Goal: Task Accomplishment & Management: Use online tool/utility

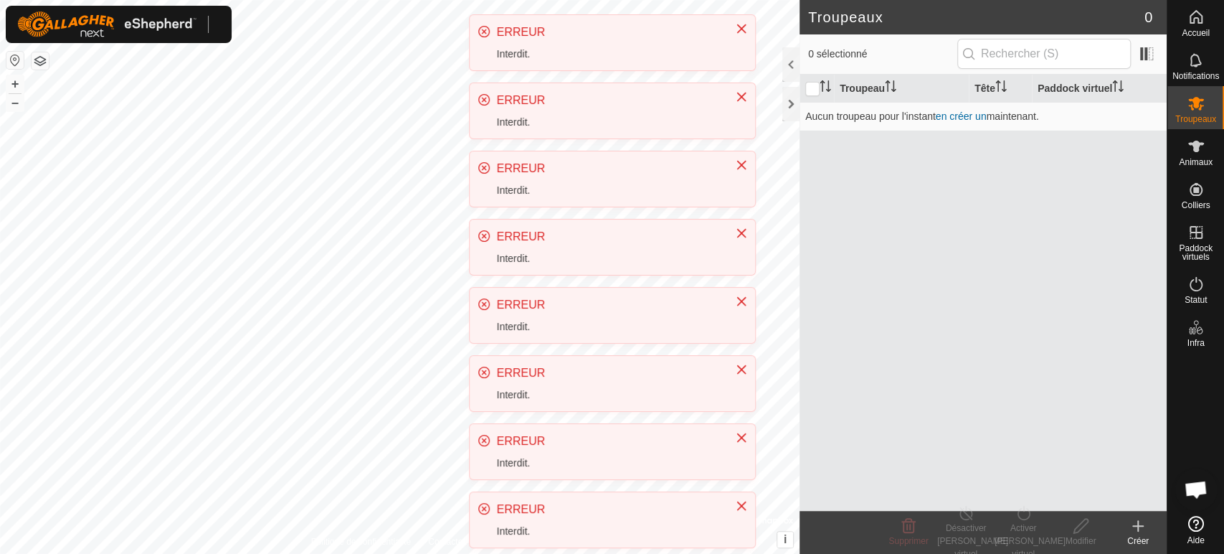
scroll to position [301, 0]
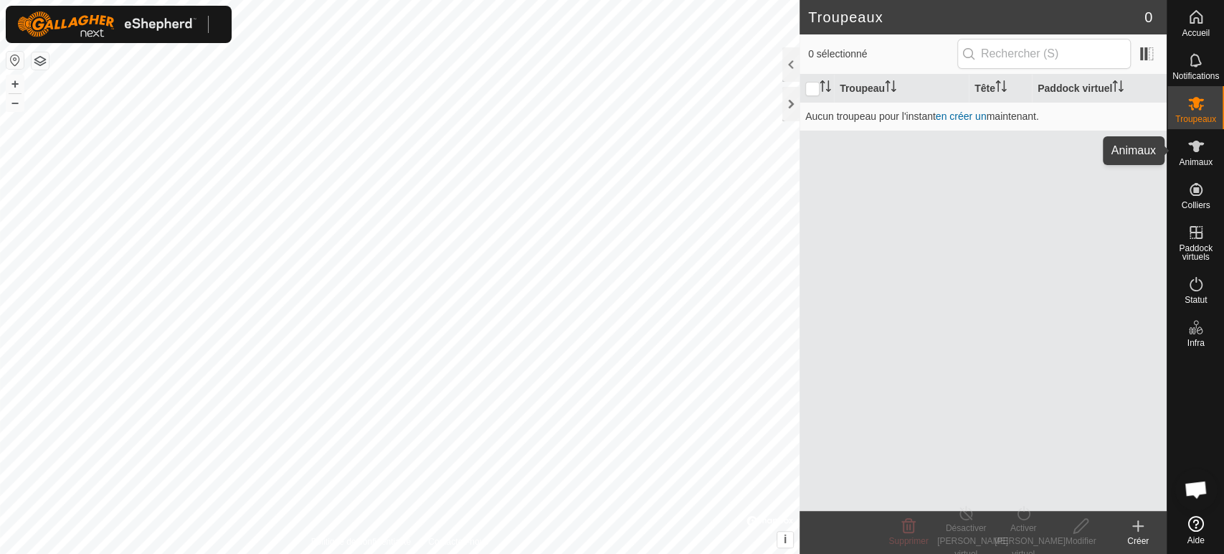
click at [1193, 144] on icon at bounding box center [1196, 146] width 16 height 11
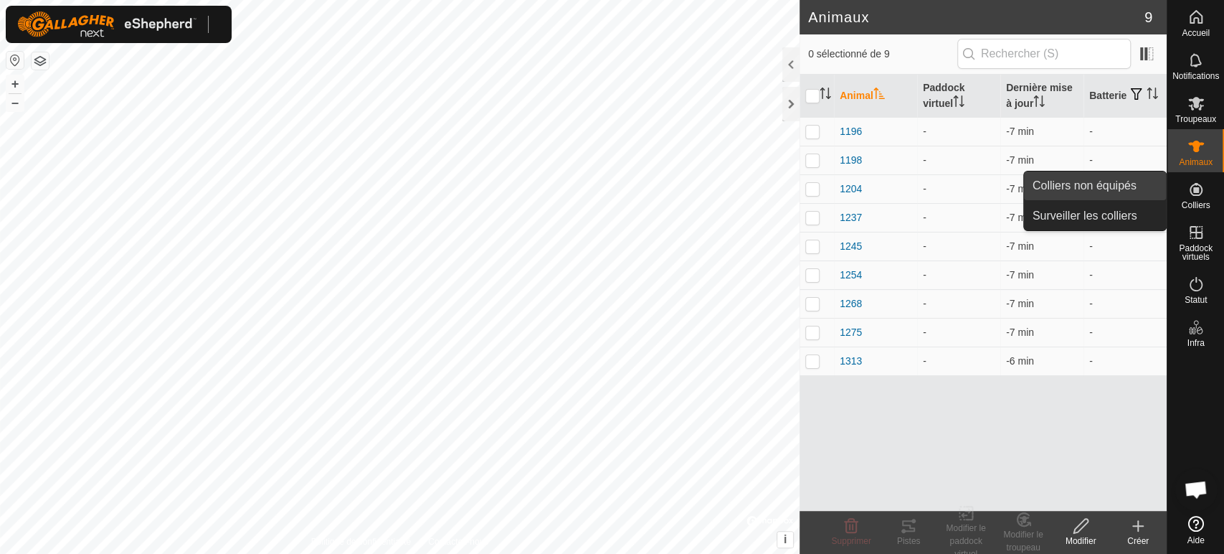
click at [1107, 184] on link "Colliers non équipés" at bounding box center [1095, 185] width 142 height 29
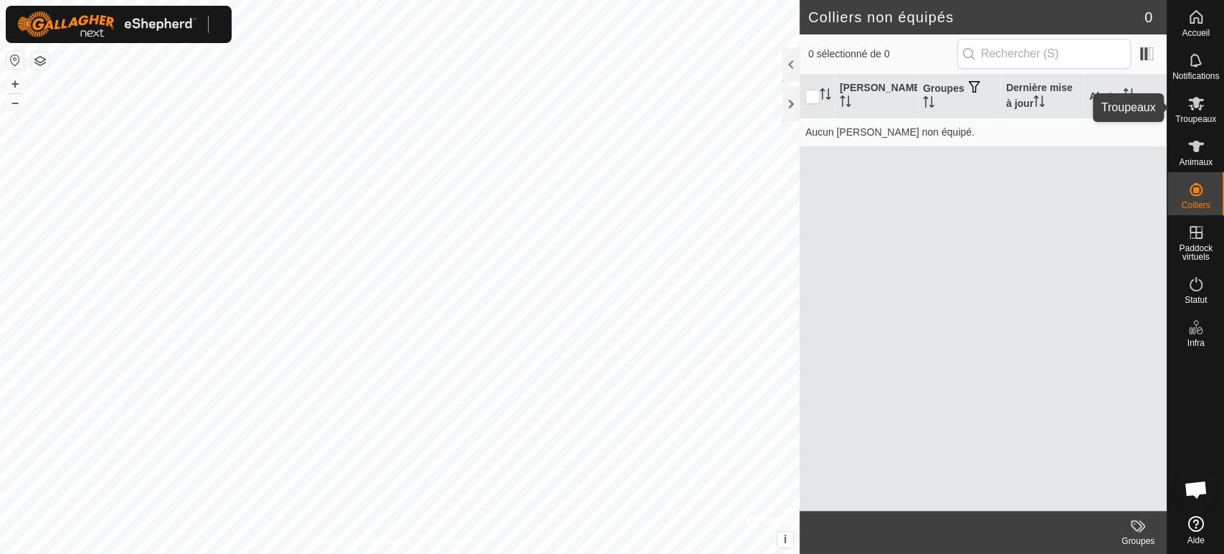
click at [1202, 106] on icon at bounding box center [1195, 103] width 17 height 17
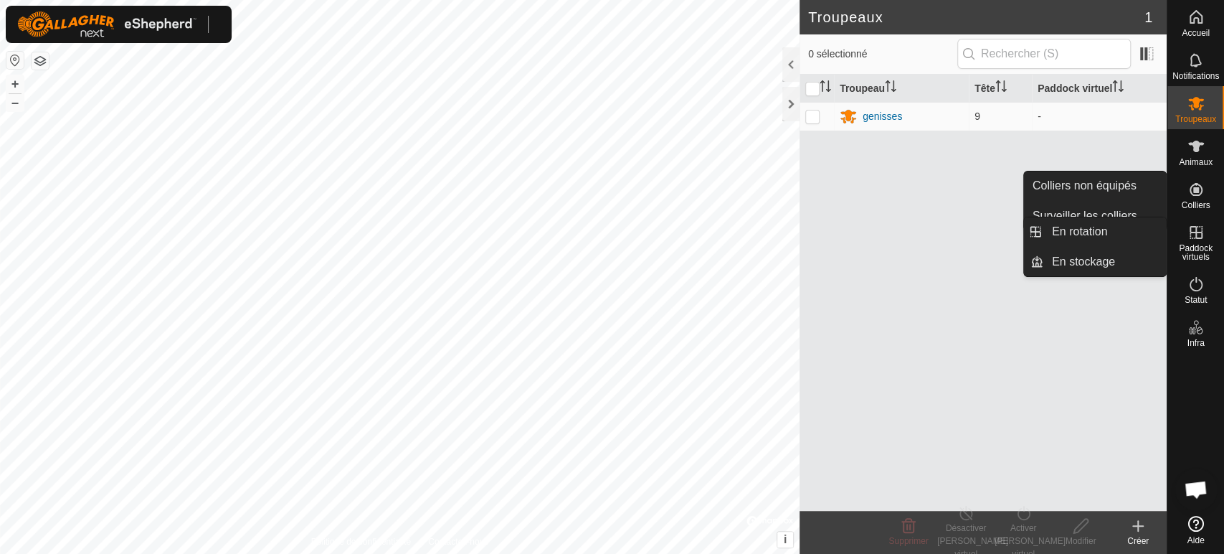
click at [1190, 233] on icon at bounding box center [1195, 232] width 17 height 17
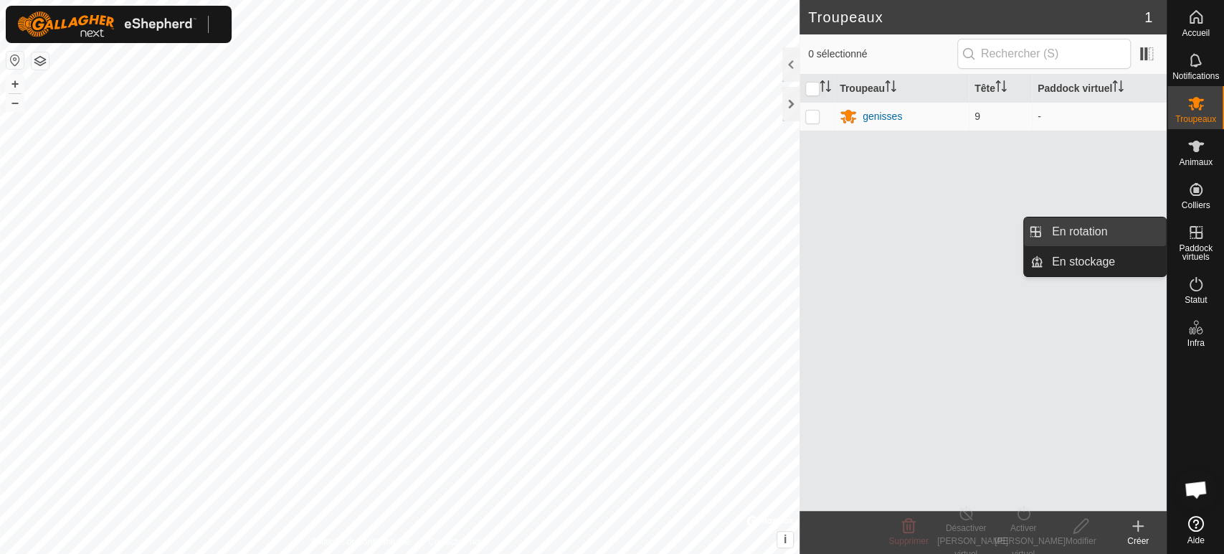
click at [1103, 229] on link "En rotation" at bounding box center [1104, 231] width 123 height 29
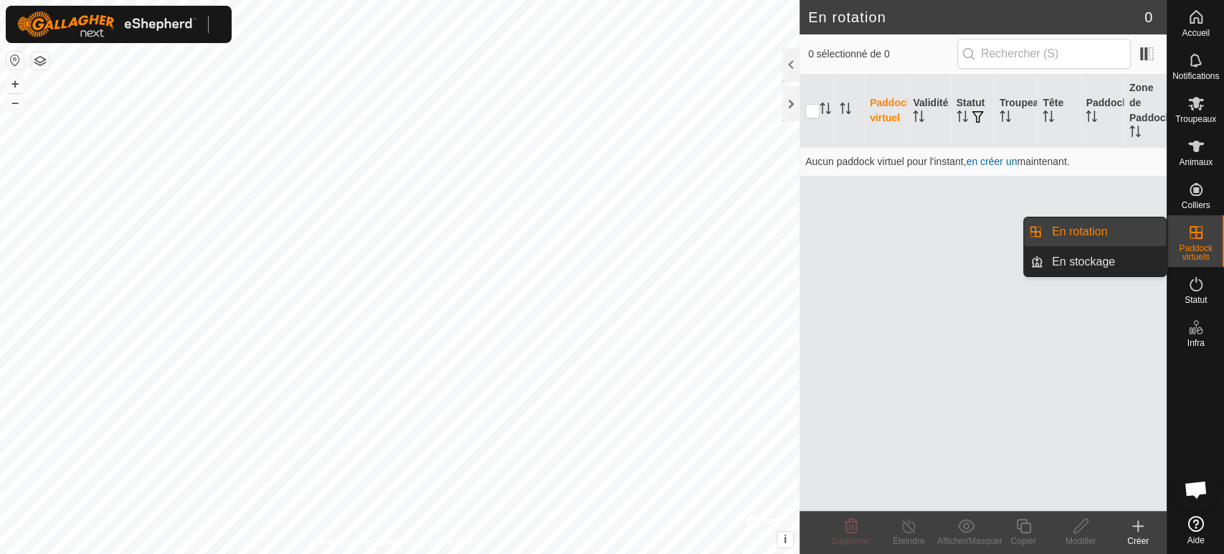
click at [1113, 234] on link "En rotation" at bounding box center [1104, 231] width 123 height 29
click at [1083, 229] on link "En rotation" at bounding box center [1104, 231] width 123 height 29
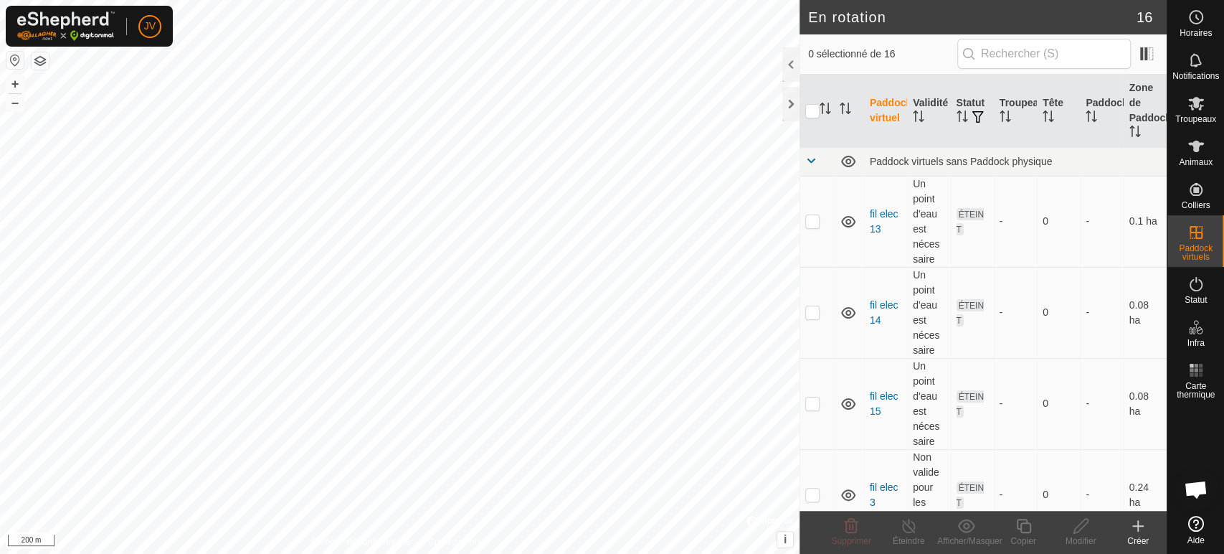
scroll to position [301, 0]
checkbox input "true"
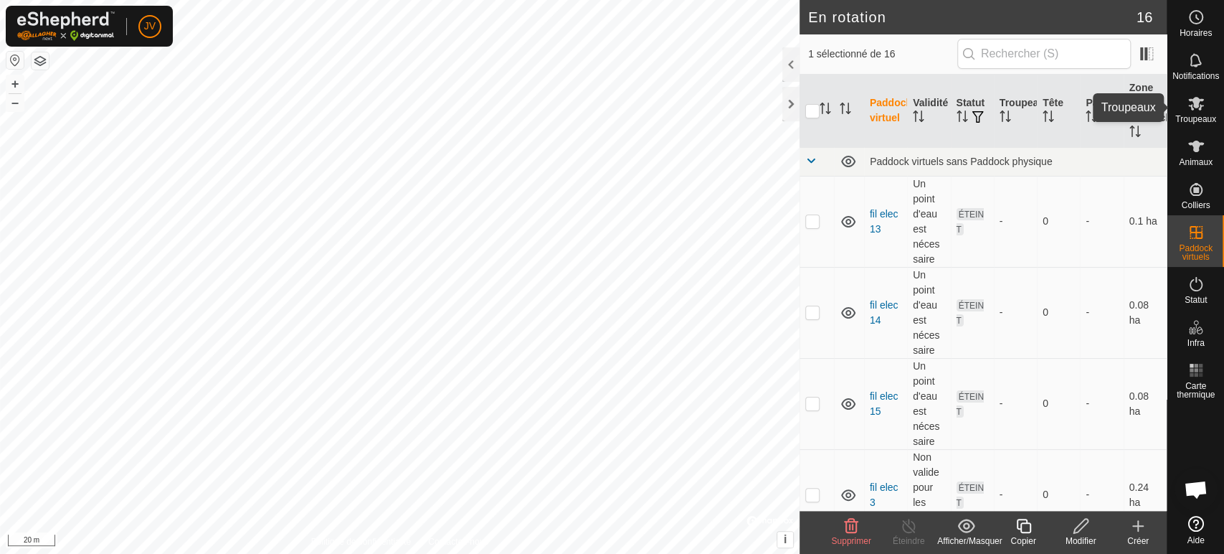
click at [1197, 110] on icon at bounding box center [1195, 103] width 17 height 17
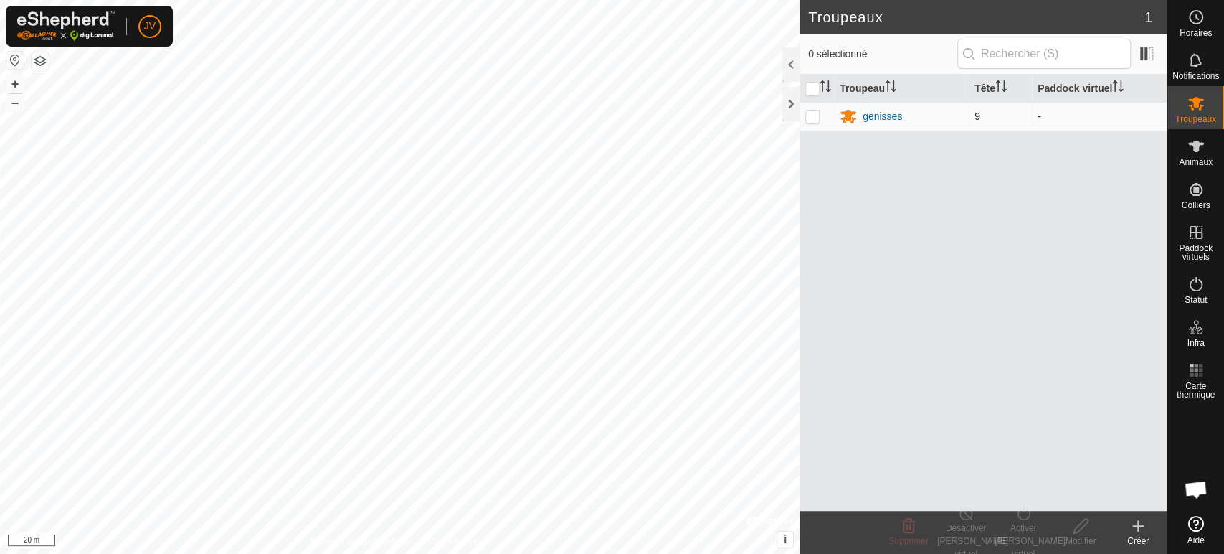
click at [809, 115] on p-checkbox at bounding box center [812, 115] width 14 height 11
checkbox input "true"
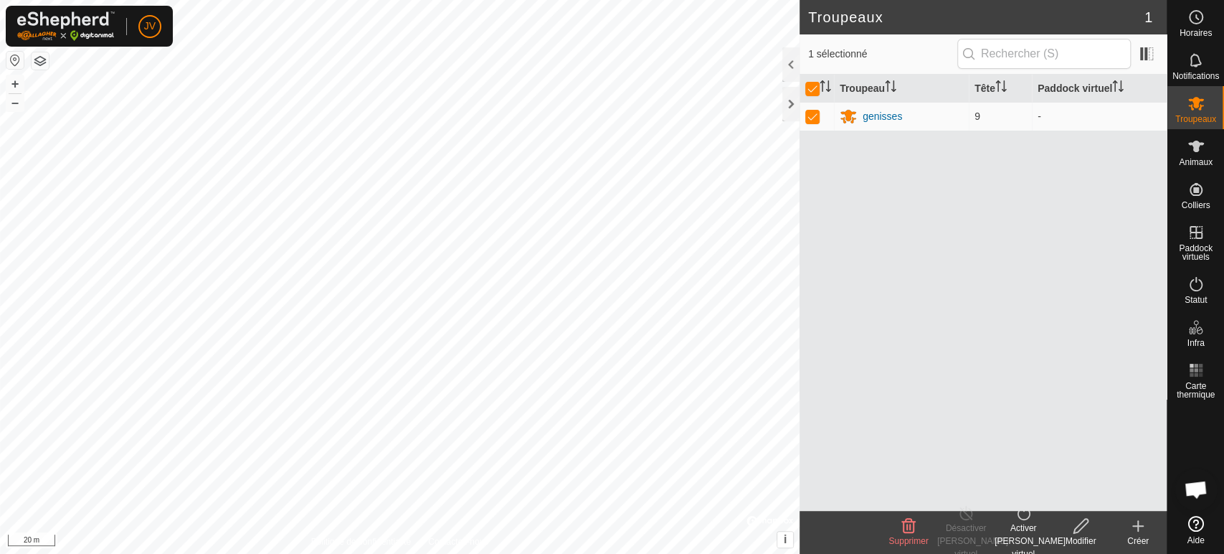
click at [1022, 528] on div "Activer [PERSON_NAME] virtuel" at bounding box center [1022, 540] width 57 height 39
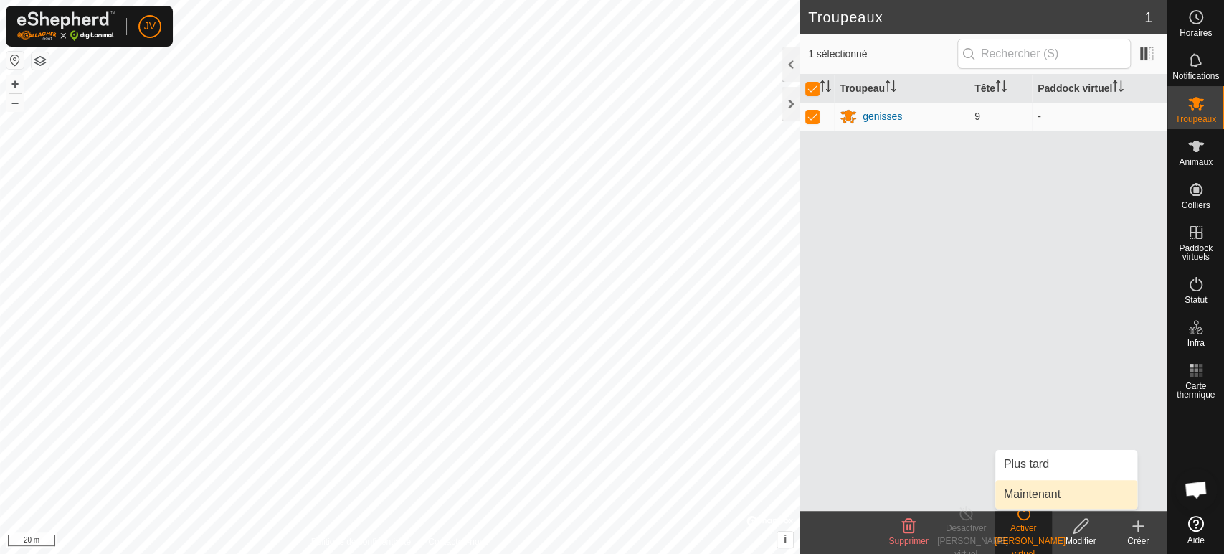
click at [1030, 492] on link "Maintenant" at bounding box center [1066, 494] width 142 height 29
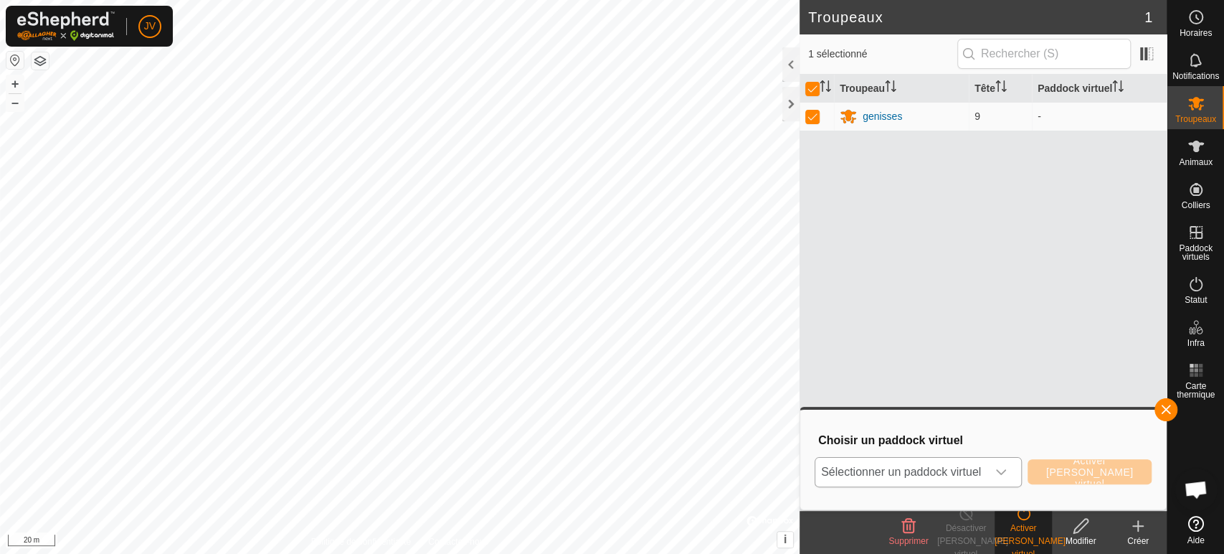
click at [947, 472] on span "Sélectionner un paddock virtuel" at bounding box center [900, 471] width 171 height 29
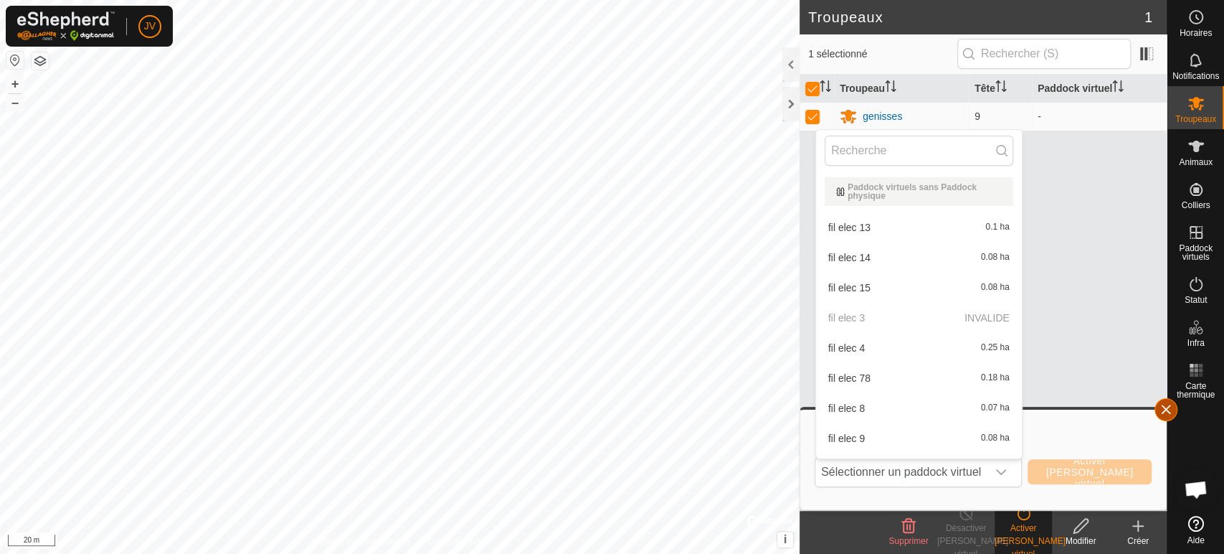
click at [1164, 405] on button "button" at bounding box center [1165, 409] width 23 height 23
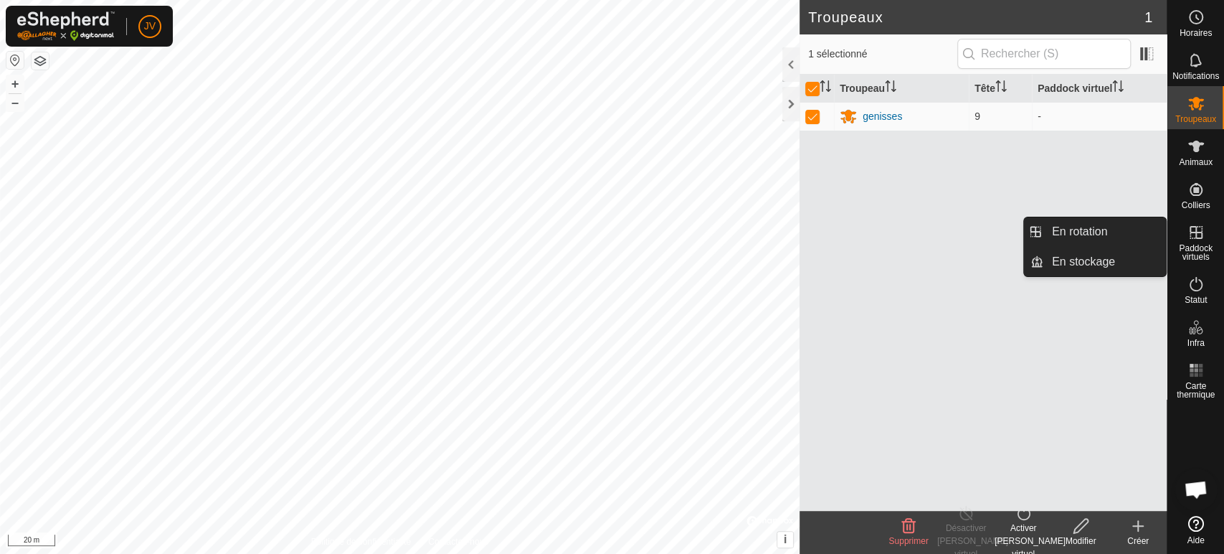
click at [1193, 244] on span "Paddock virtuels" at bounding box center [1195, 252] width 49 height 17
click at [1088, 234] on link "En rotation" at bounding box center [1104, 231] width 123 height 29
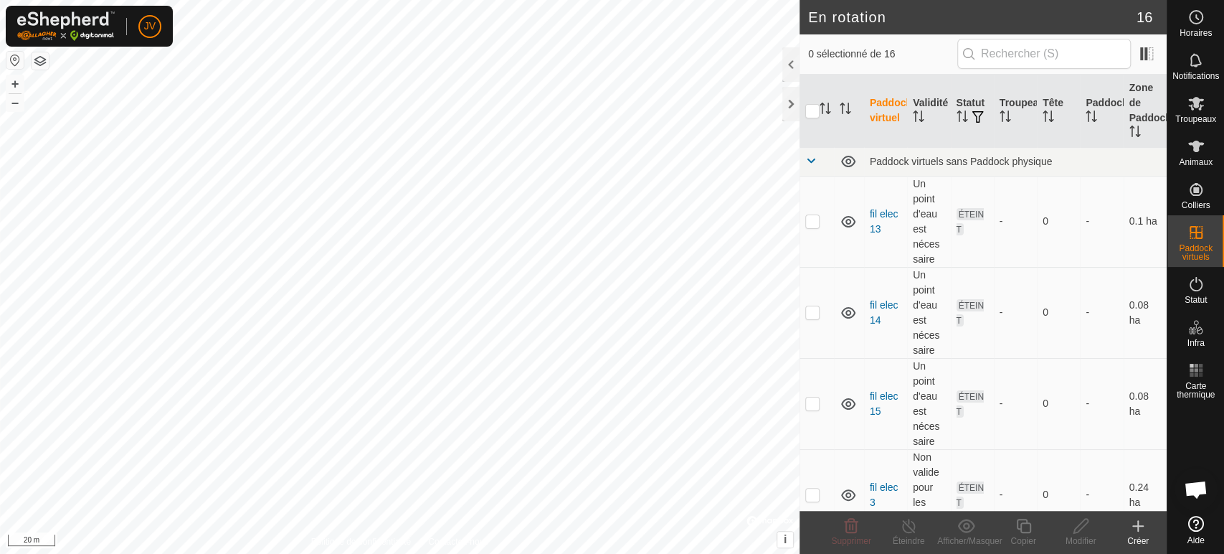
checkbox input "true"
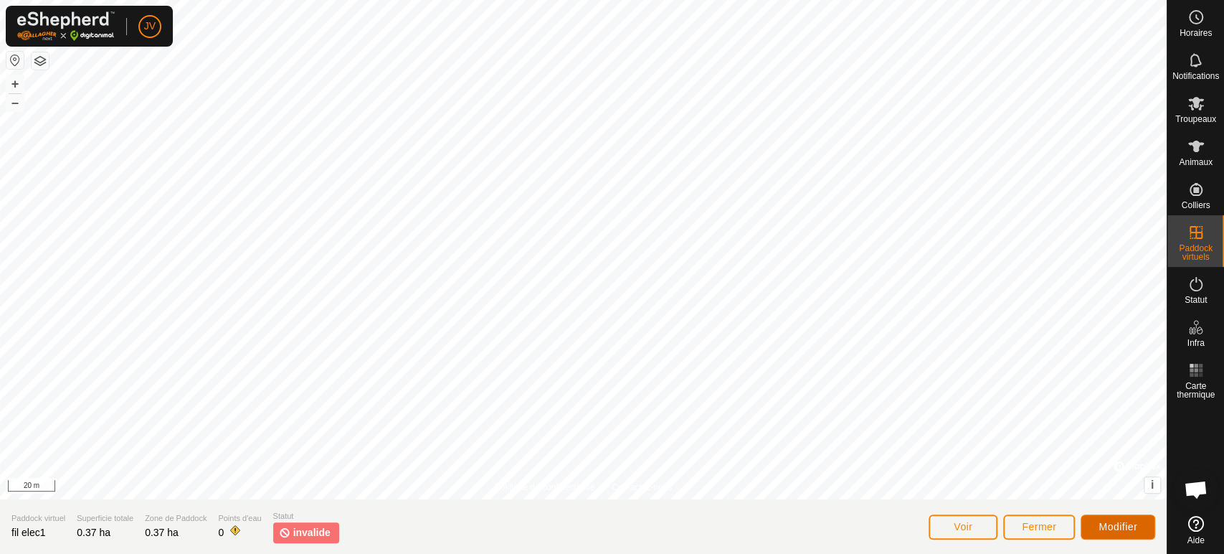
click at [1107, 526] on span "Modifier" at bounding box center [1117, 526] width 39 height 11
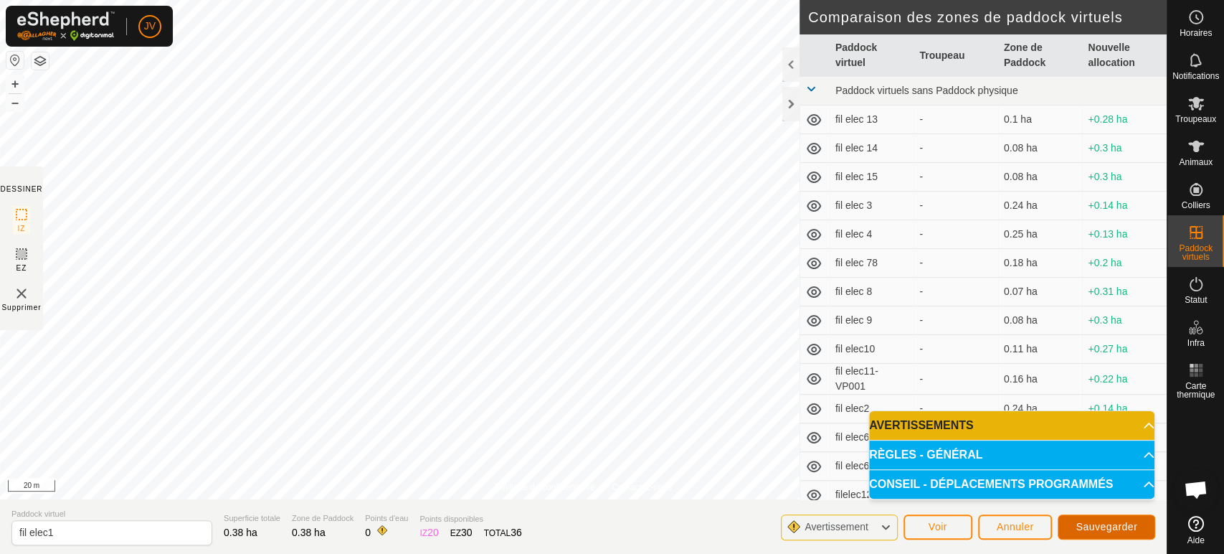
click at [1078, 532] on span "Sauvegarder" at bounding box center [1107, 526] width 62 height 11
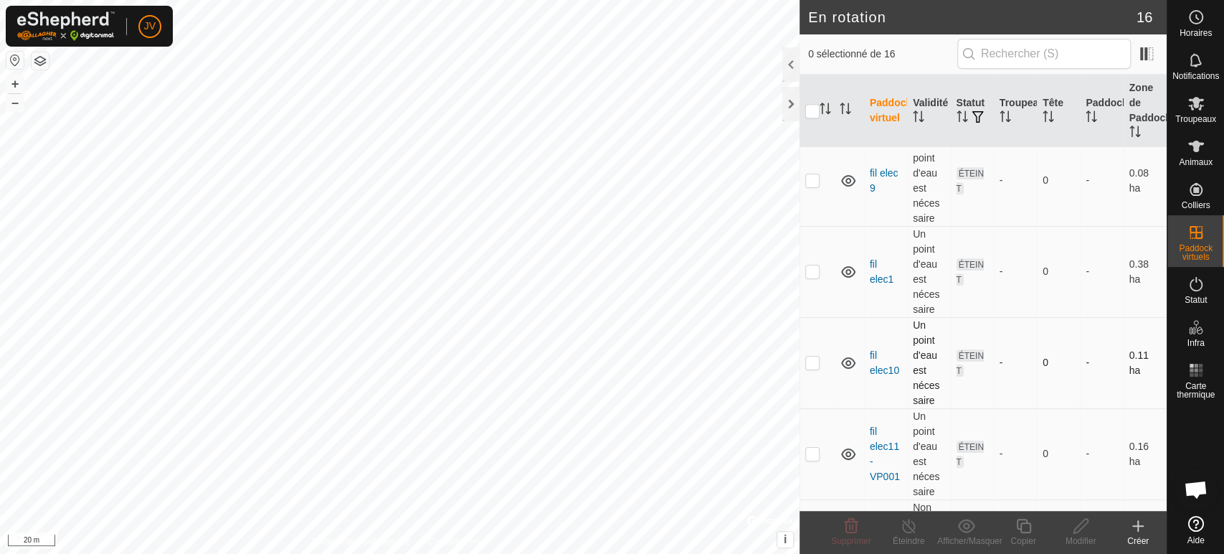
scroll to position [642, 0]
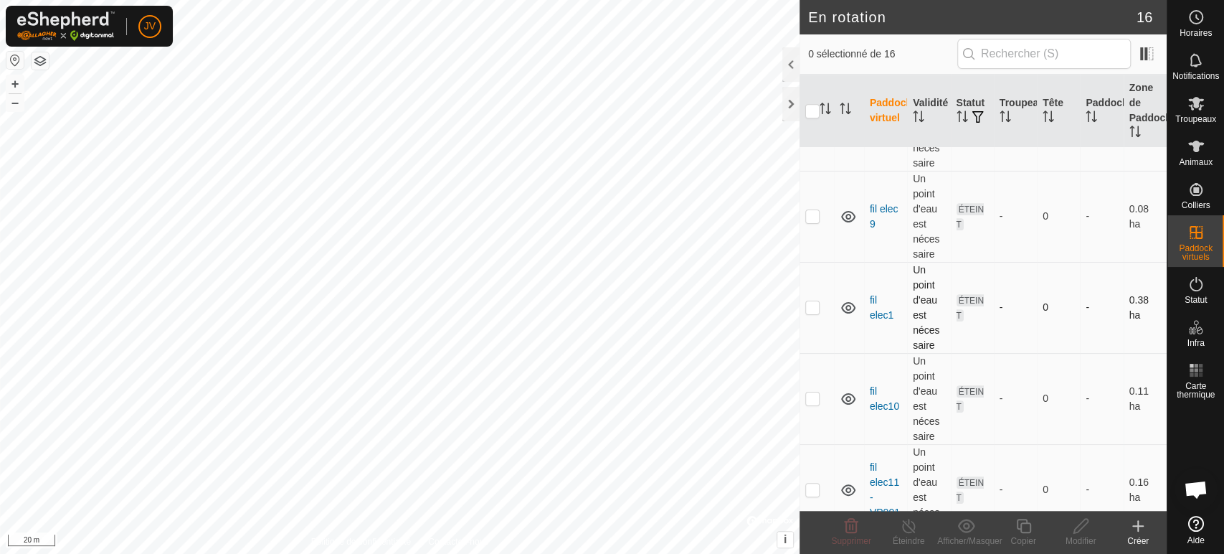
click at [810, 308] on p-checkbox at bounding box center [812, 306] width 14 height 11
checkbox input "true"
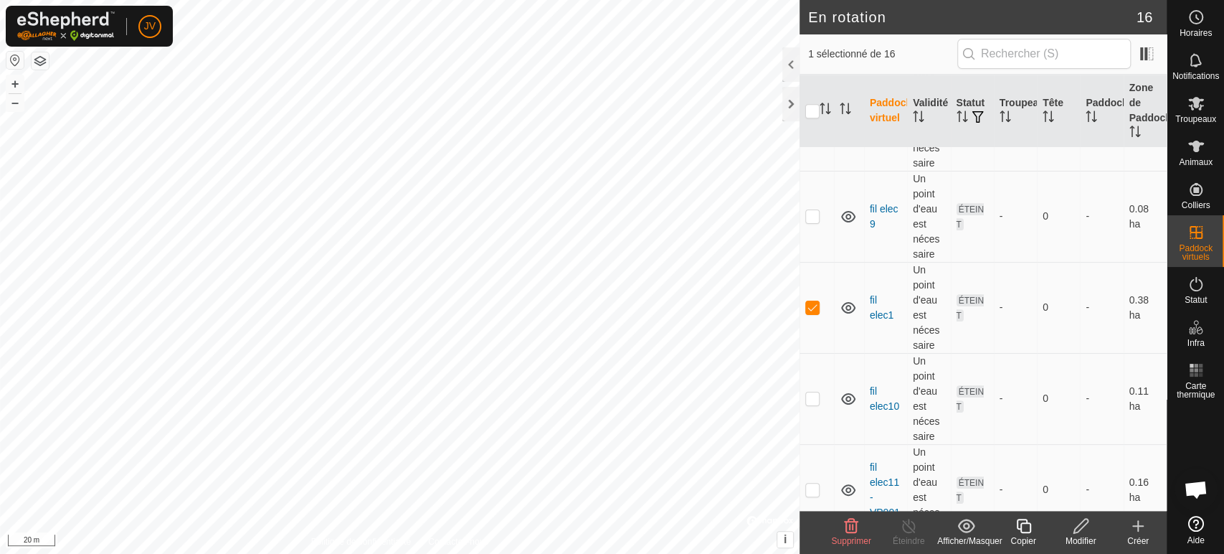
click at [1081, 537] on div "Modifier" at bounding box center [1080, 540] width 57 height 13
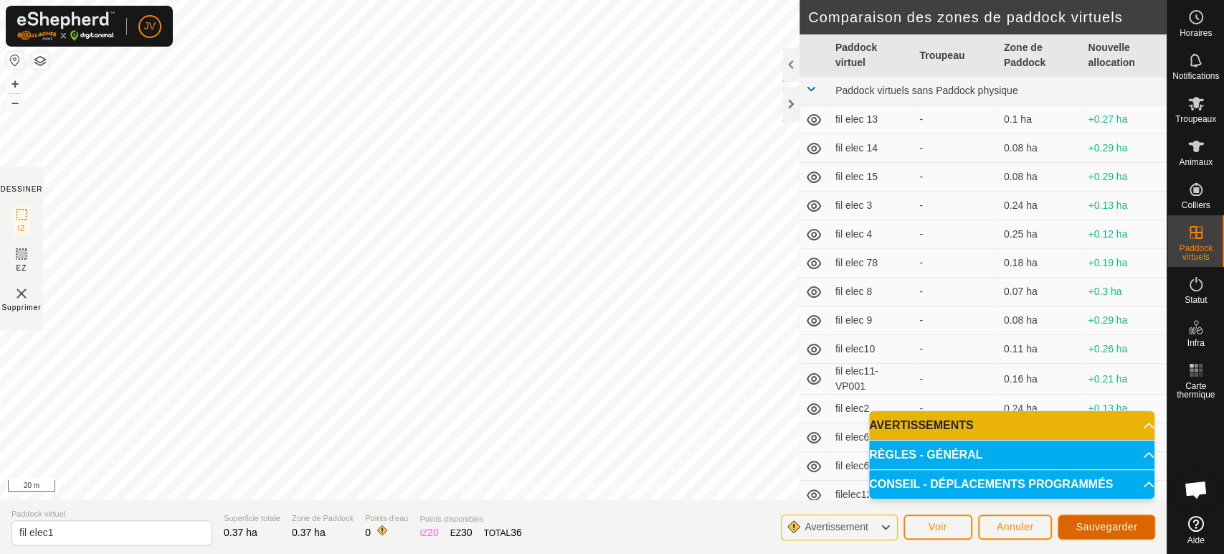
click at [1094, 525] on span "Sauvegarder" at bounding box center [1107, 526] width 62 height 11
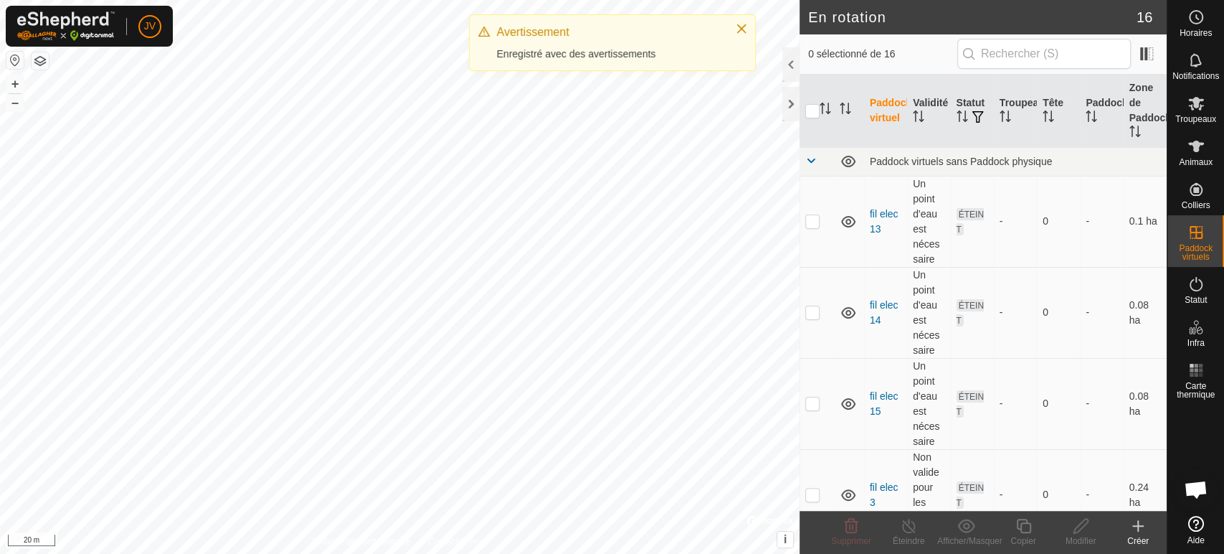
checkbox input "true"
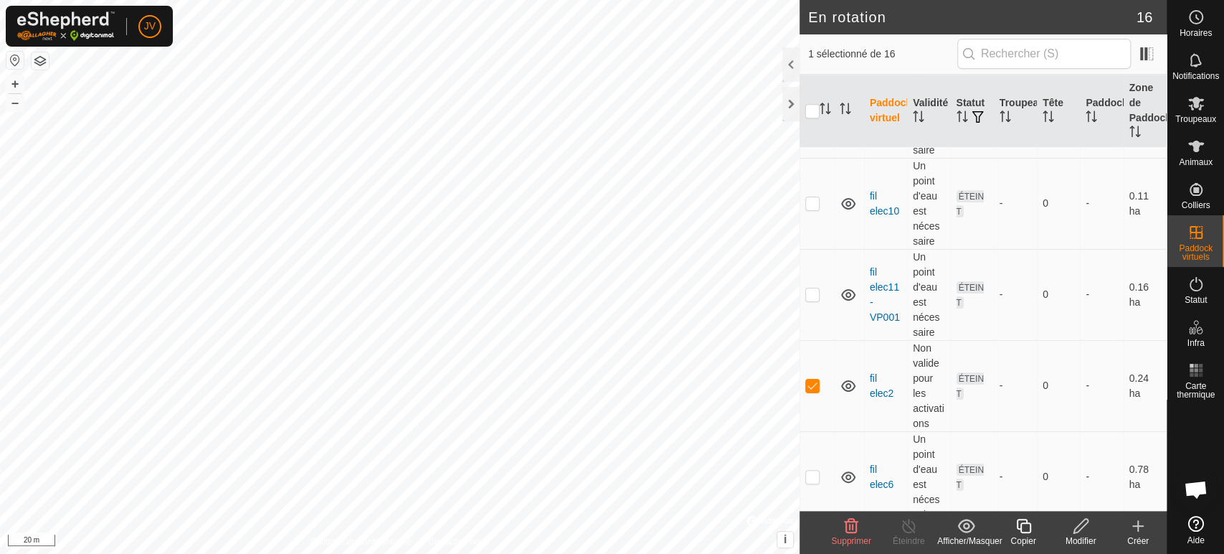
scroll to position [876, 0]
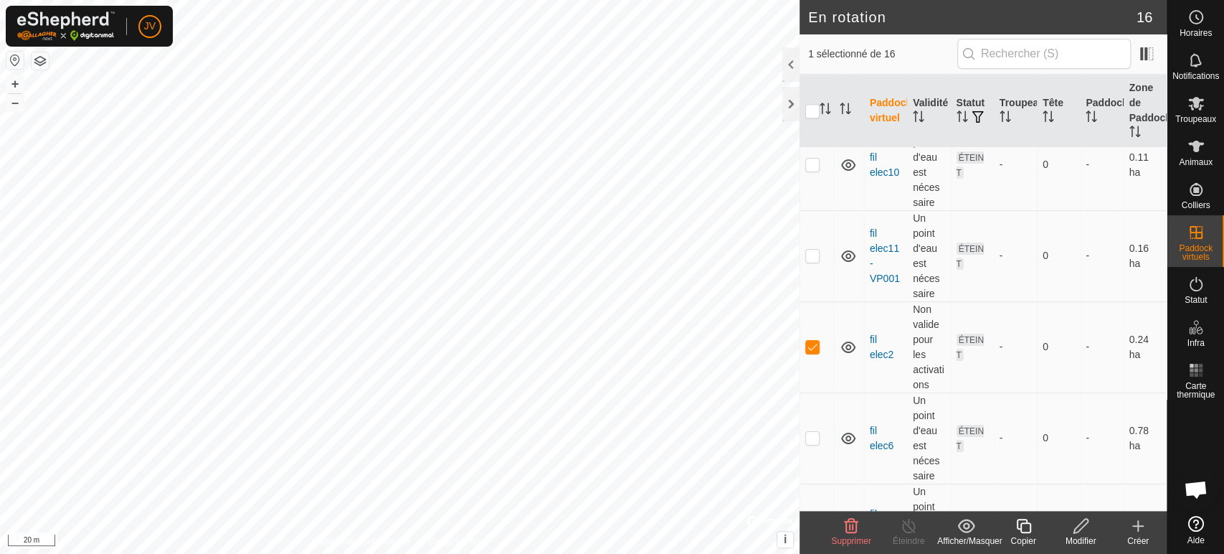
click at [1073, 534] on div "Modifier" at bounding box center [1080, 540] width 57 height 13
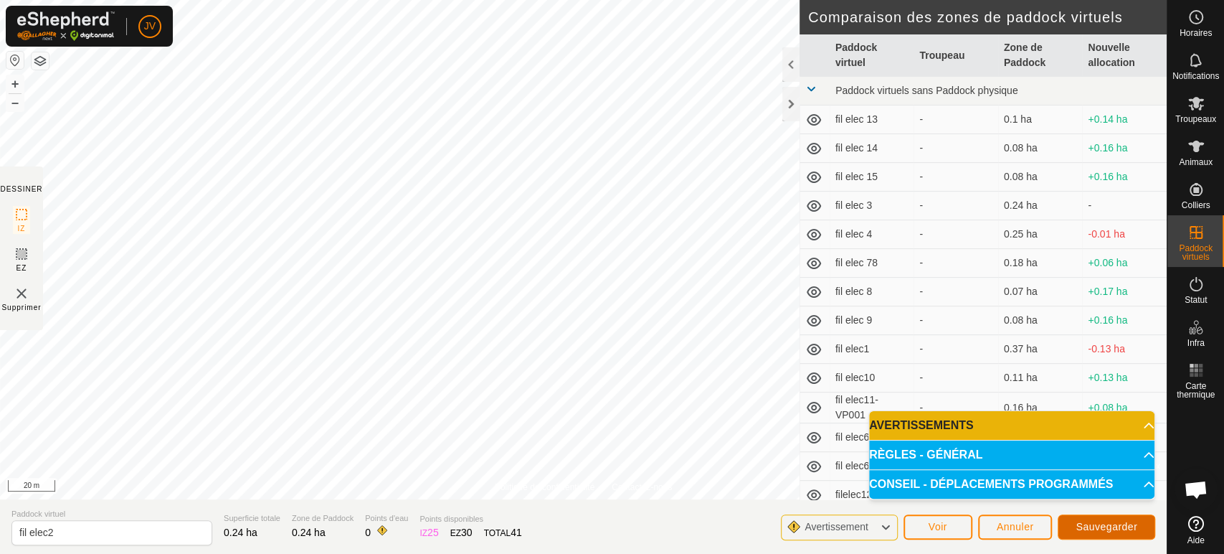
click at [1093, 529] on span "Sauvegarder" at bounding box center [1107, 526] width 62 height 11
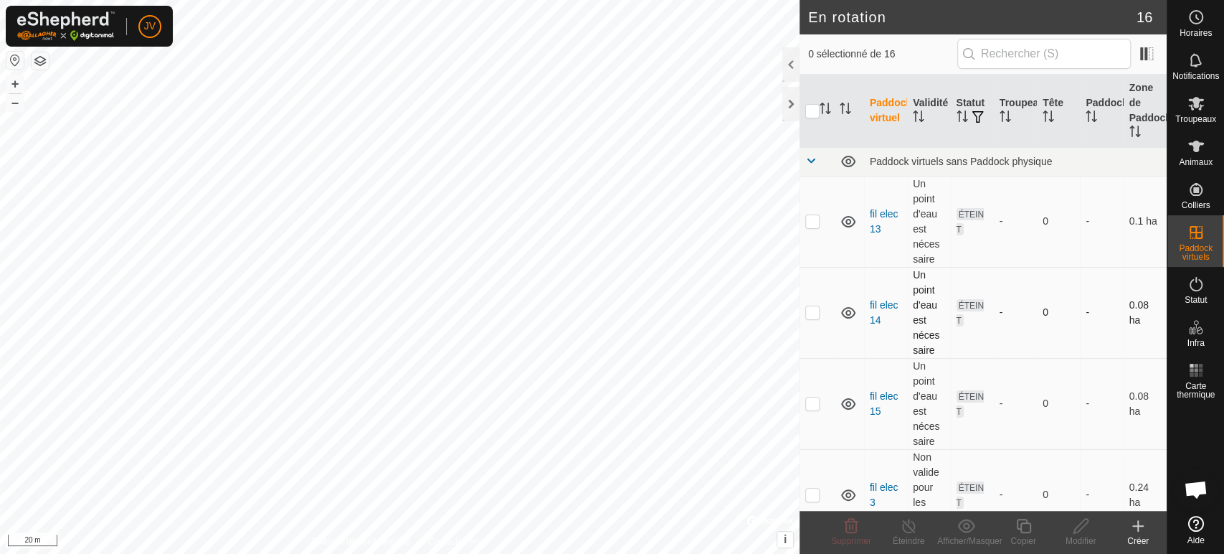
checkbox input "true"
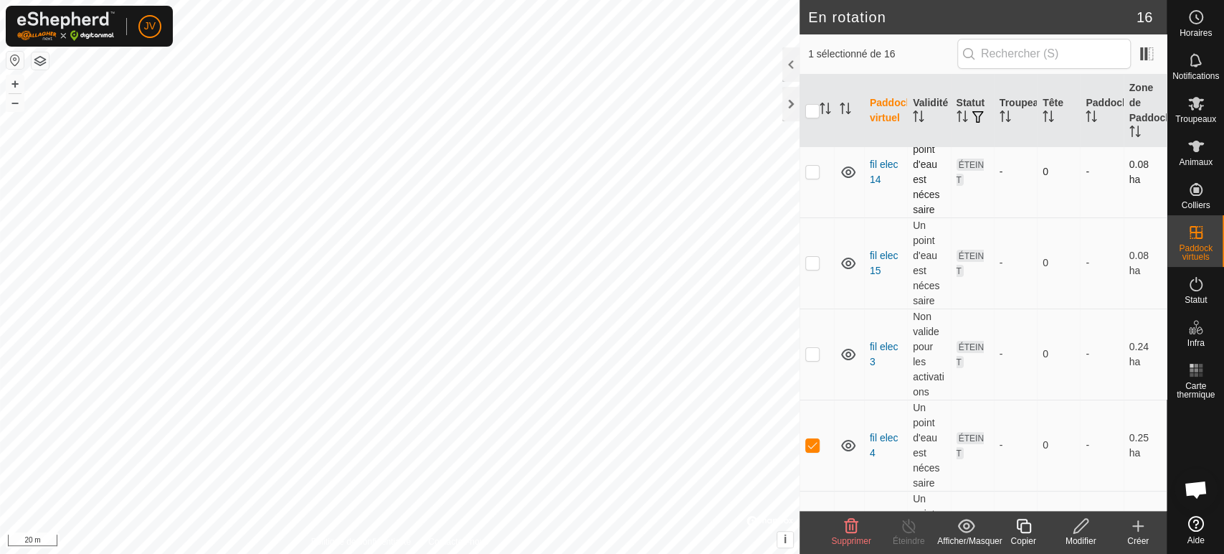
scroll to position [318, 0]
click at [1079, 526] on icon at bounding box center [1081, 525] width 18 height 17
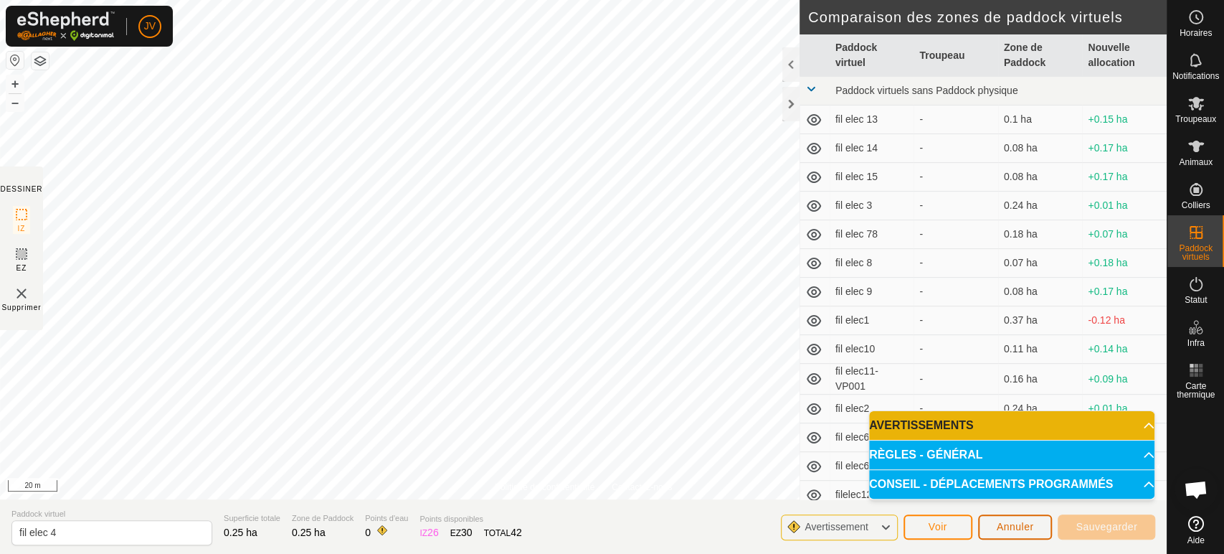
click at [1000, 529] on span "Annuler" at bounding box center [1015, 526] width 37 height 11
